Goal: Task Accomplishment & Management: Use online tool/utility

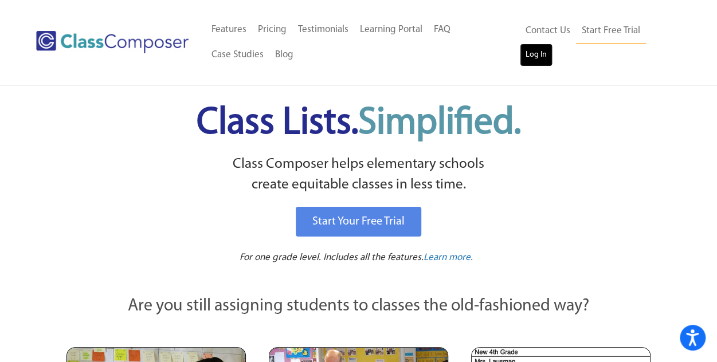
click at [535, 61] on link "Log In" at bounding box center [536, 55] width 33 height 23
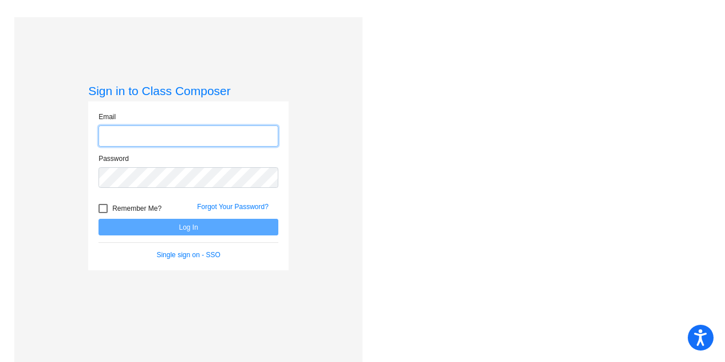
type input "wdamico@lcusd.net"
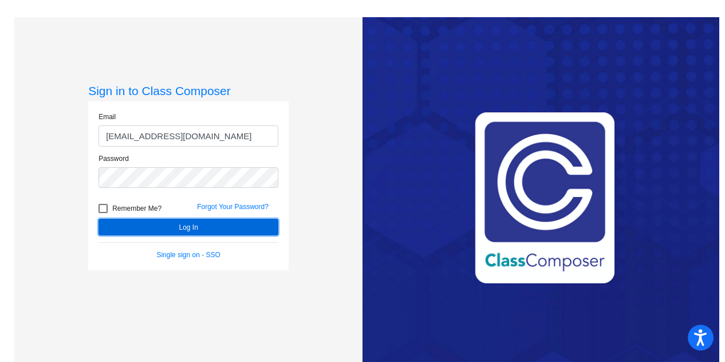
click at [198, 230] on button "Log In" at bounding box center [189, 227] width 180 height 17
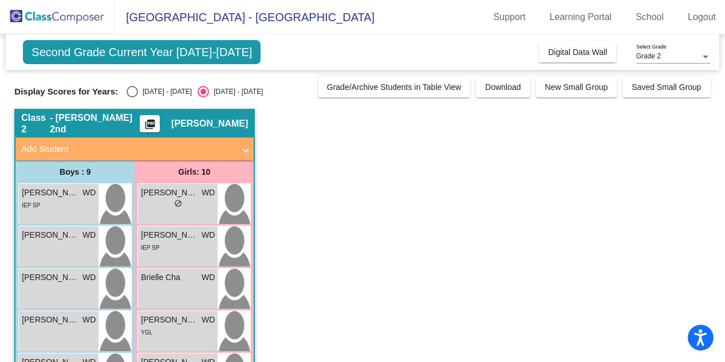
click at [133, 91] on div "Select an option" at bounding box center [132, 91] width 11 height 11
click at [132, 97] on input "2024 - 2025" at bounding box center [132, 97] width 1 height 1
radio input "true"
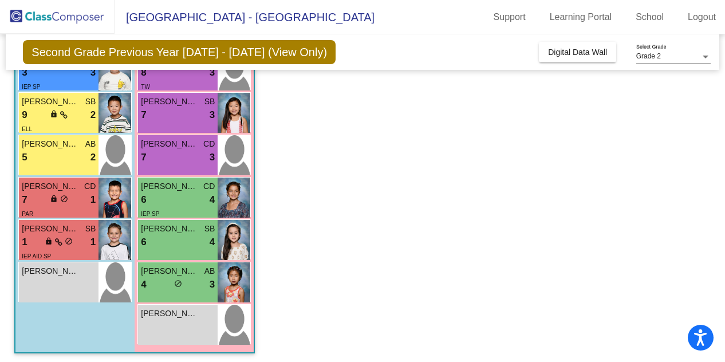
scroll to position [261, 0]
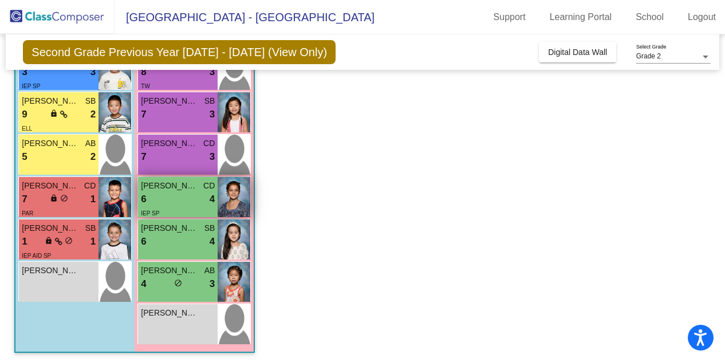
click at [188, 201] on div "6 lock do_not_disturb_alt 4" at bounding box center [178, 199] width 74 height 15
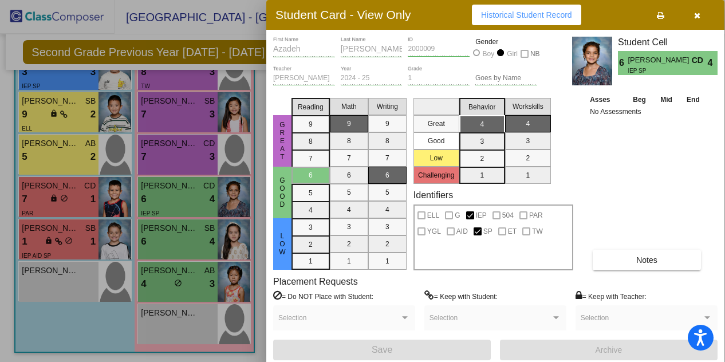
click at [185, 169] on div at bounding box center [362, 181] width 725 height 362
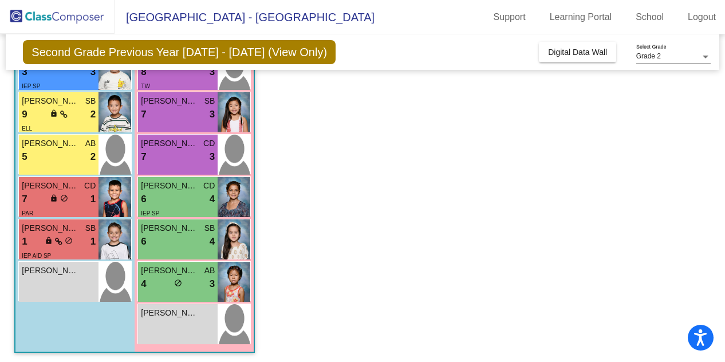
click at [185, 169] on div "Heidi McCabe CD 7 lock do_not_disturb_alt 3" at bounding box center [178, 155] width 80 height 40
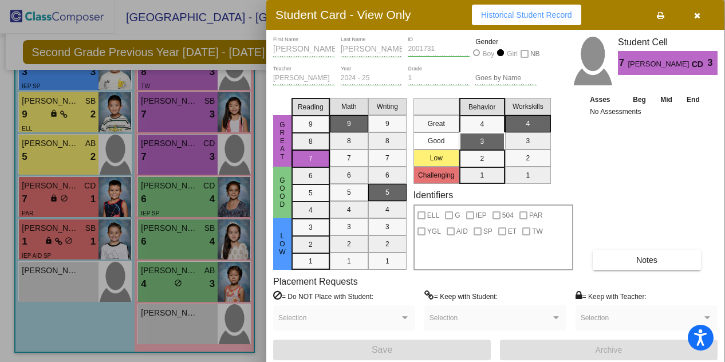
click at [174, 139] on div at bounding box center [362, 181] width 725 height 362
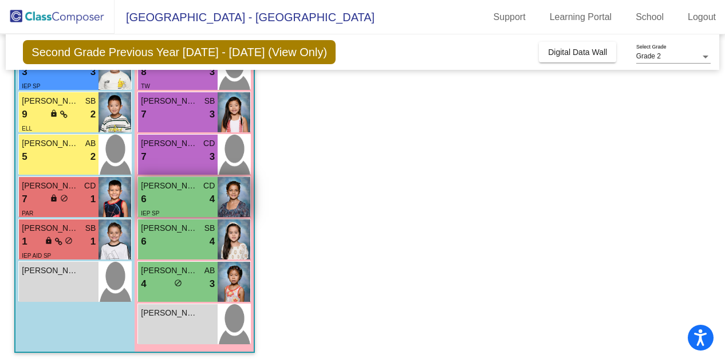
click at [174, 199] on div "6 lock do_not_disturb_alt 4" at bounding box center [178, 199] width 74 height 15
